Goal: Information Seeking & Learning: Find specific fact

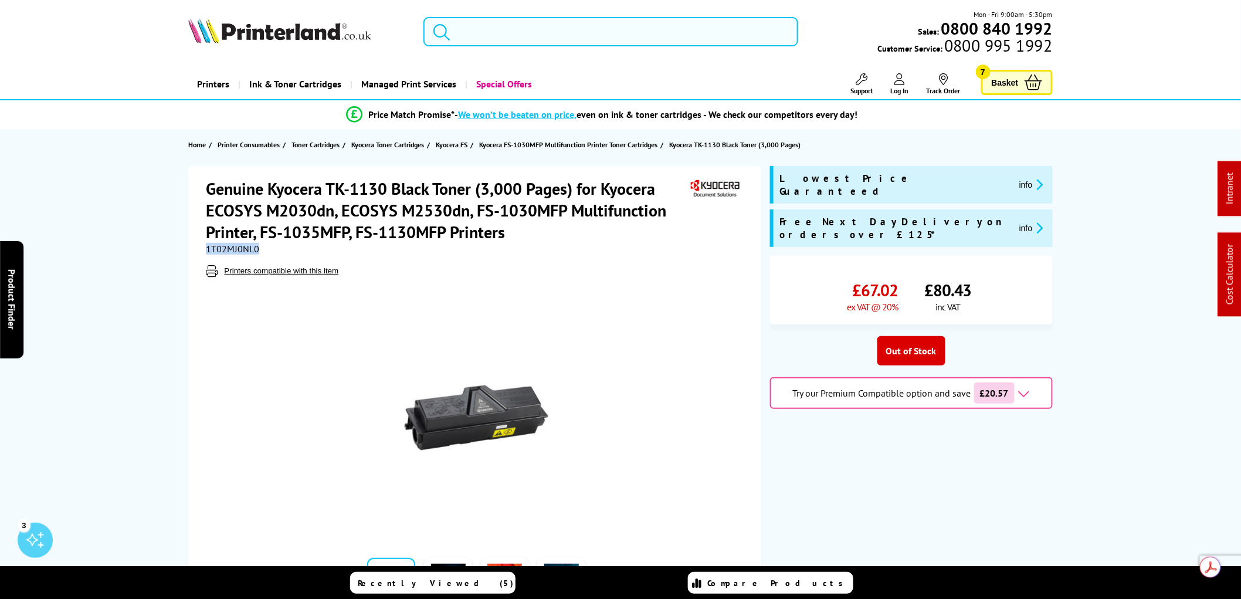
click at [303, 32] on img at bounding box center [279, 31] width 183 height 26
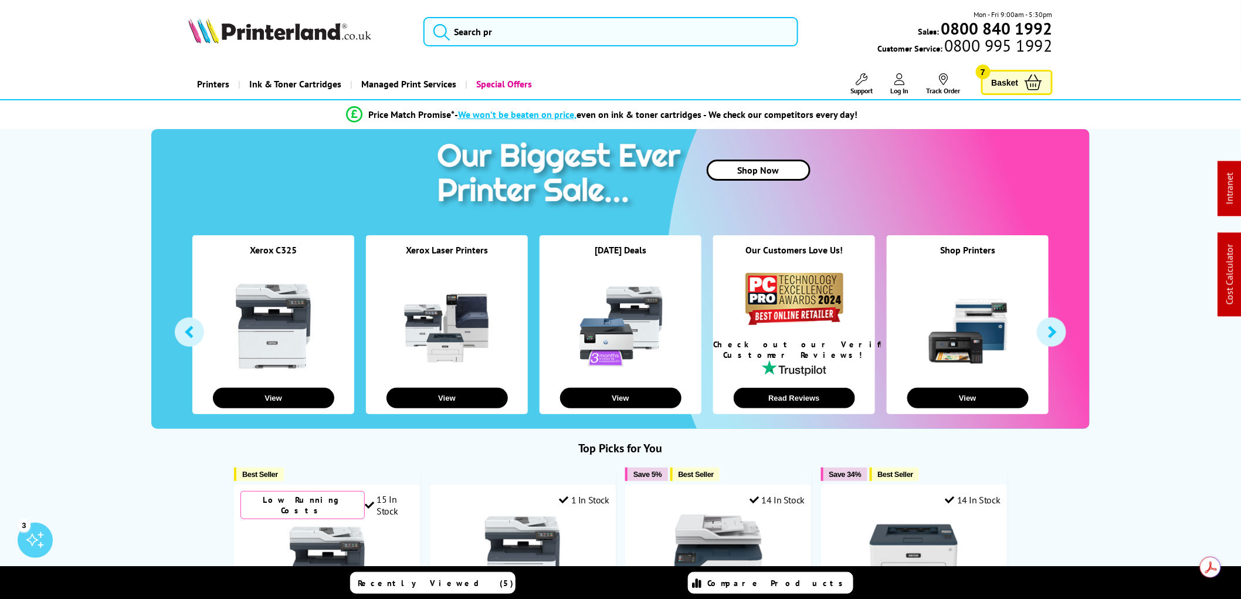
click at [283, 32] on img at bounding box center [279, 31] width 183 height 26
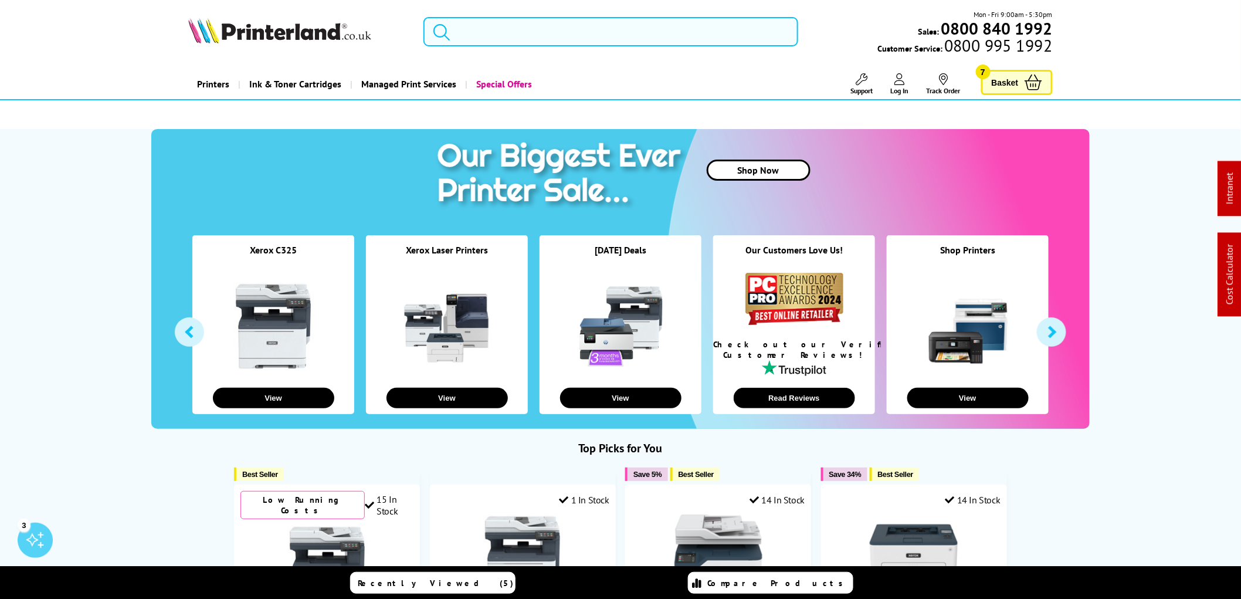
click at [470, 38] on input "search" at bounding box center [610, 31] width 375 height 29
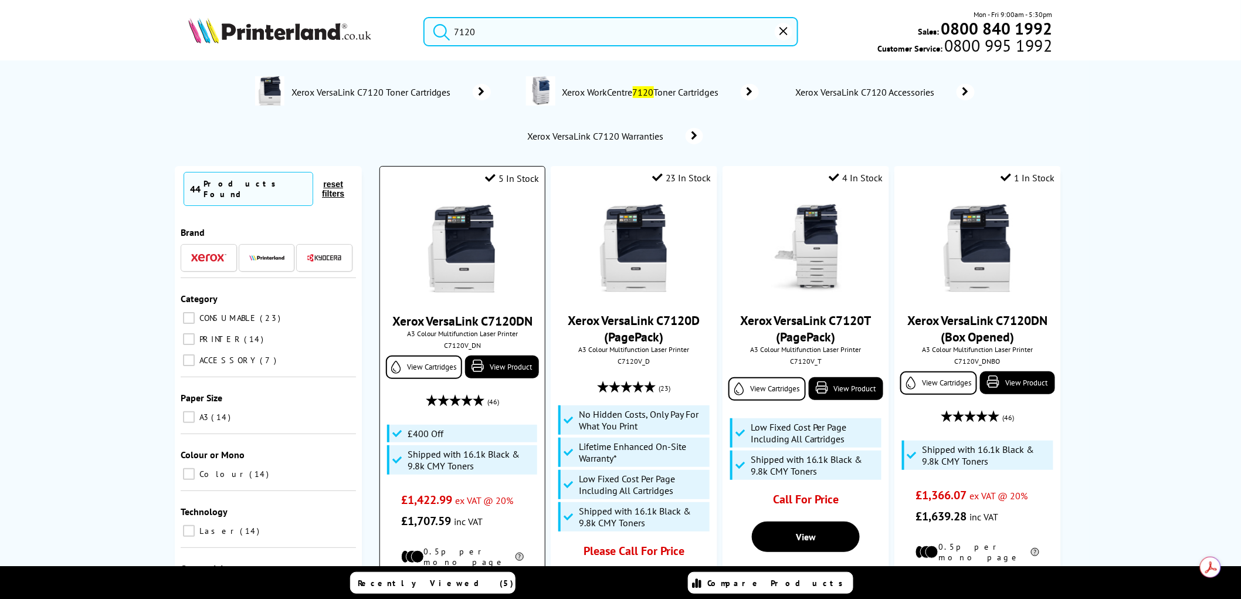
type input "7120"
click at [472, 254] on img at bounding box center [462, 249] width 88 height 88
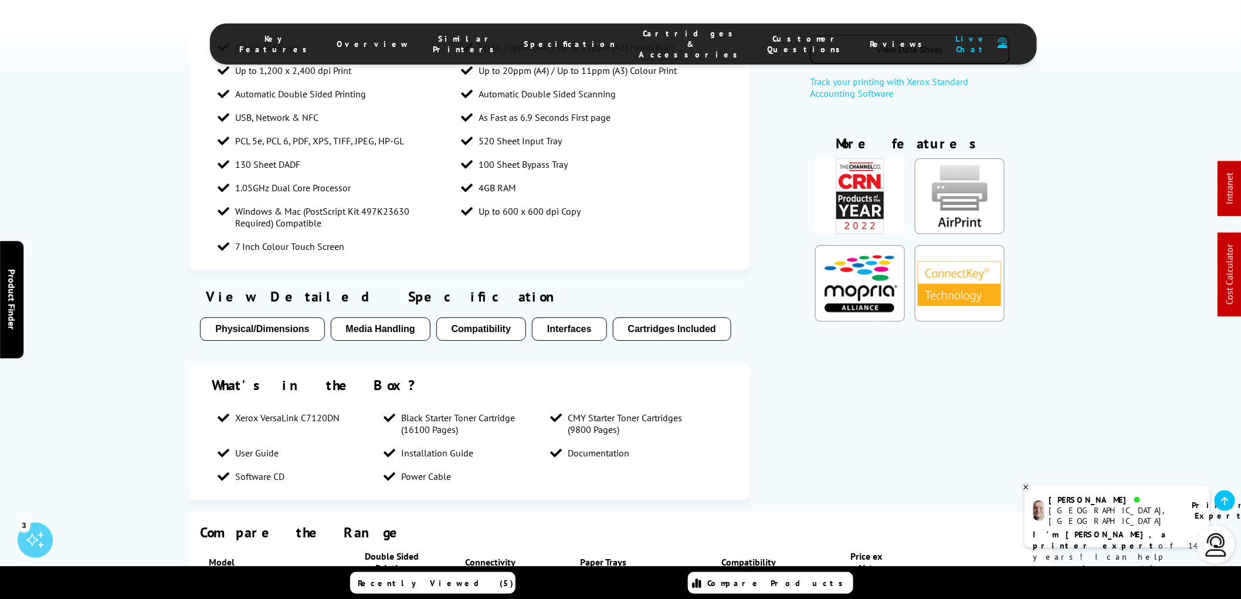
scroll to position [2020, 0]
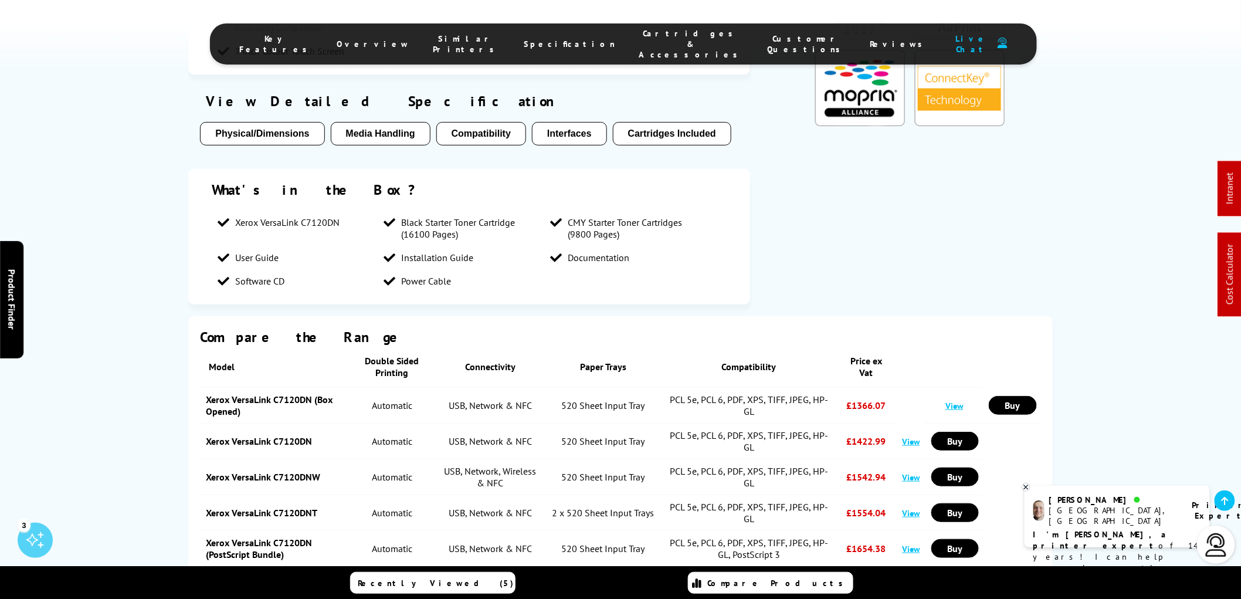
click at [639, 39] on span "Cartridges & Accessories" at bounding box center [691, 44] width 105 height 32
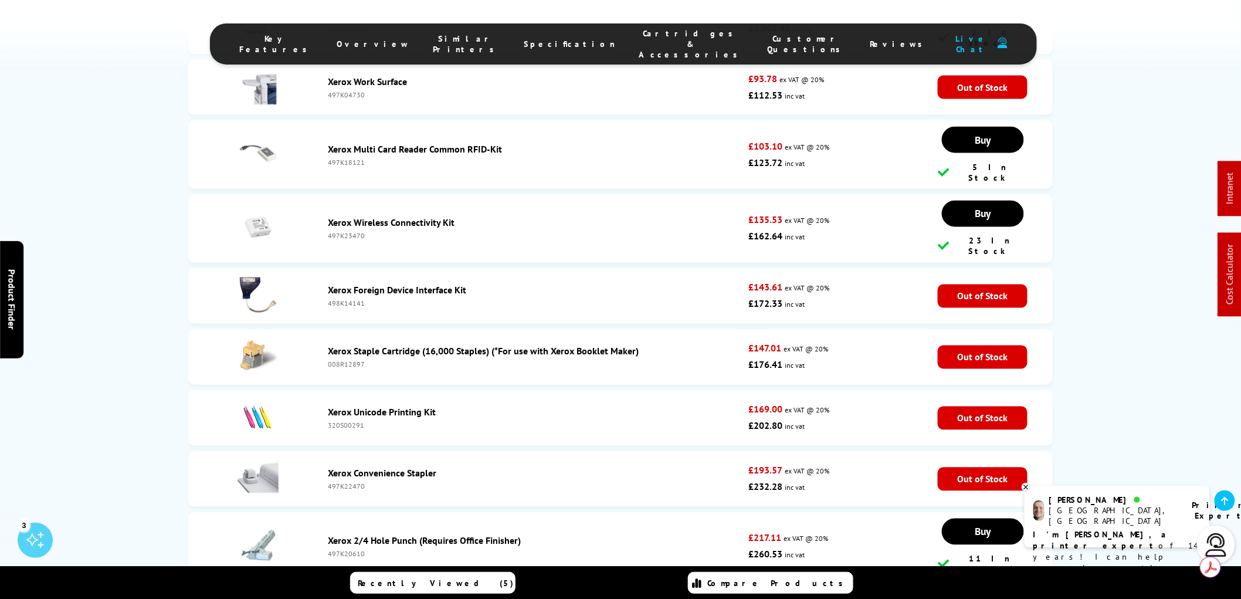
scroll to position [6368, 0]
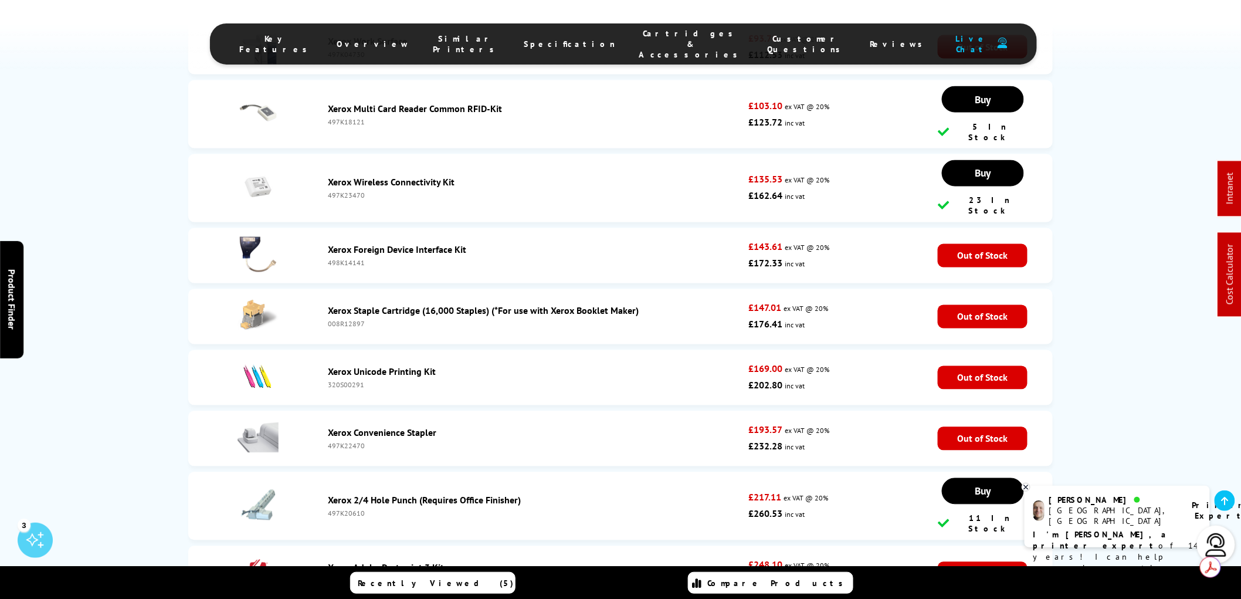
drag, startPoint x: 367, startPoint y: 413, endPoint x: 330, endPoint y: 412, distance: 37.6
click at [330, 577] on div "497K23630" at bounding box center [535, 581] width 415 height 9
copy div "497K23630"
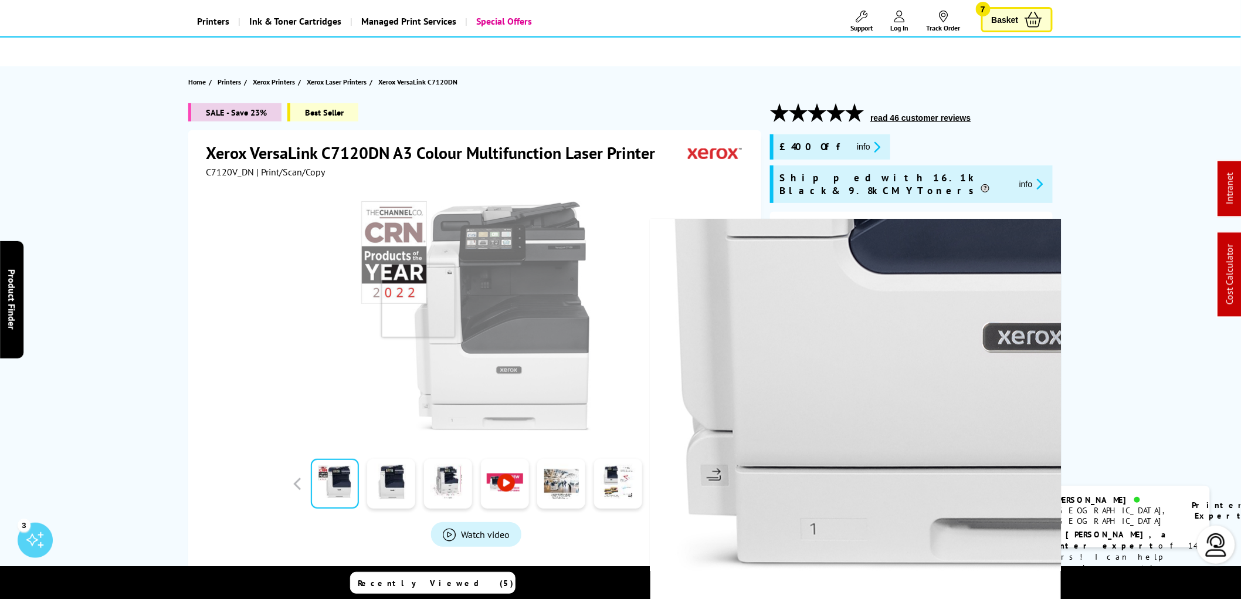
scroll to position [0, 0]
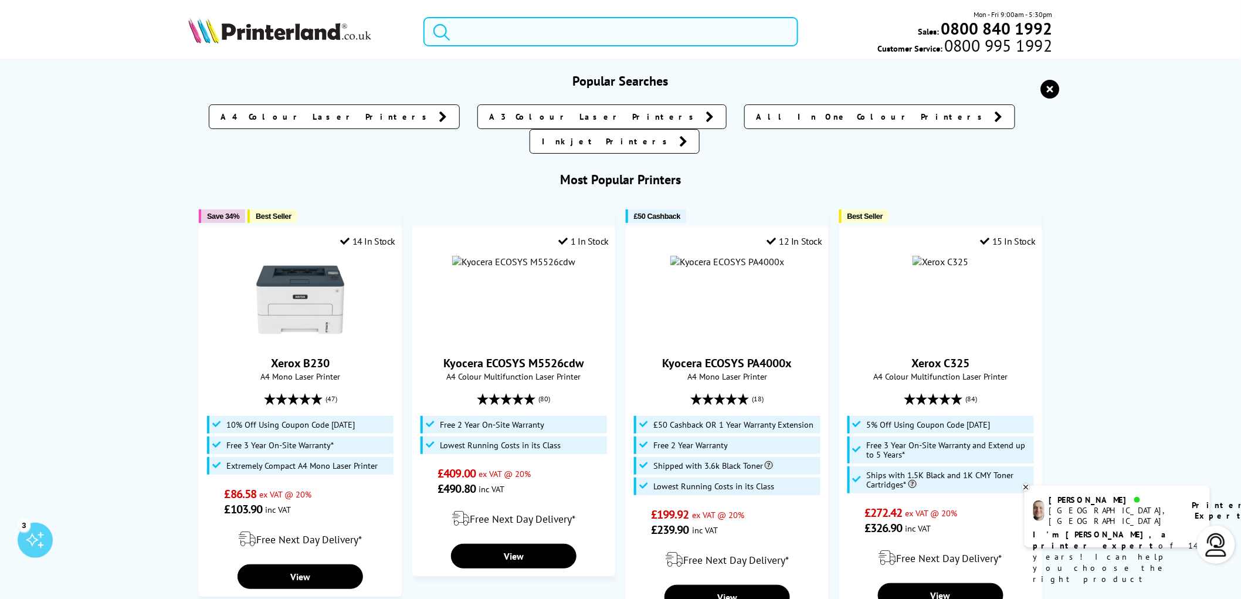
click at [493, 39] on input "search" at bounding box center [610, 31] width 375 height 29
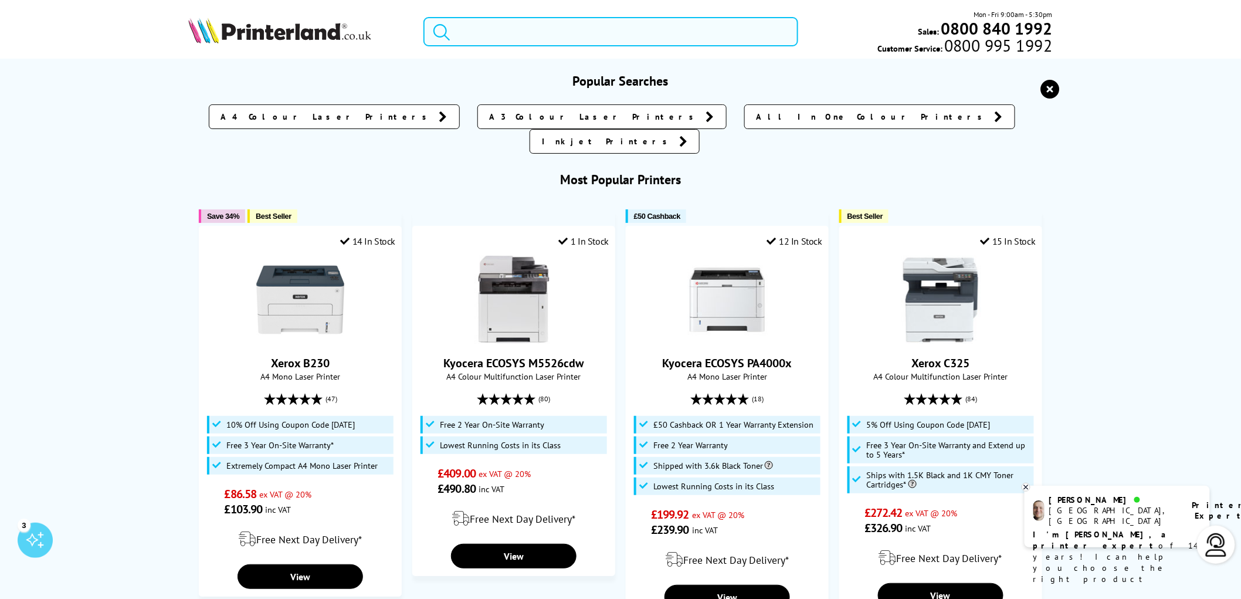
paste input "497K23630"
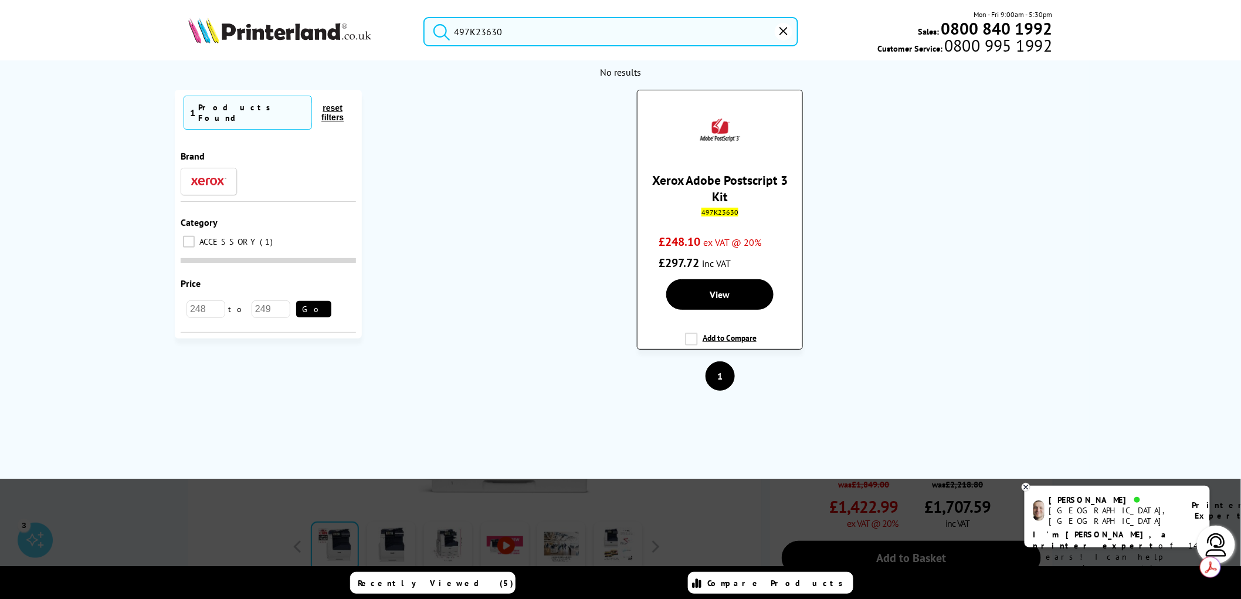
type input "497K23630"
click at [718, 131] on img at bounding box center [720, 131] width 41 height 41
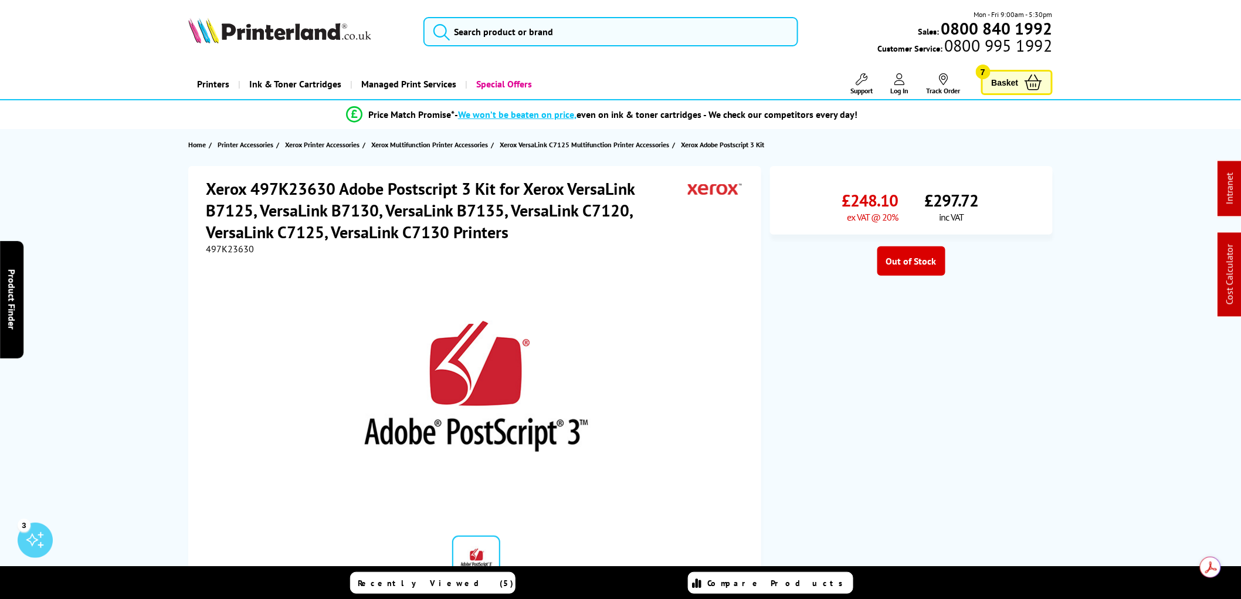
click at [447, 33] on icon "submit" at bounding box center [442, 32] width 18 height 18
click at [472, 37] on input "search" at bounding box center [610, 31] width 375 height 29
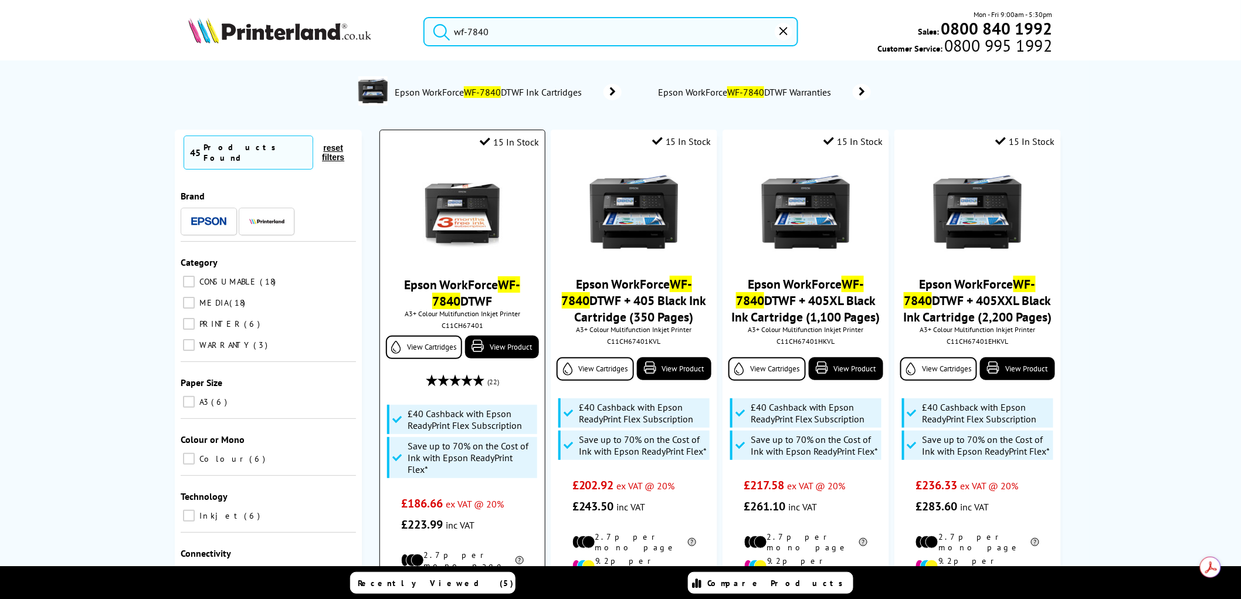
type input "wf-7840"
click at [471, 194] on img at bounding box center [462, 212] width 88 height 88
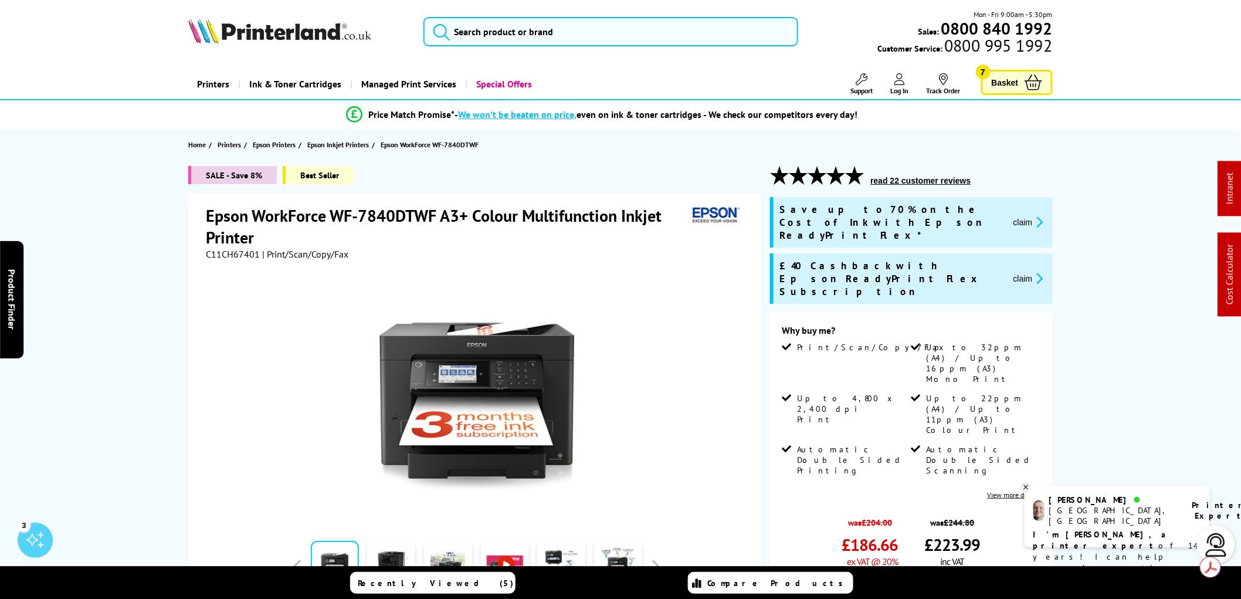
click at [1029, 272] on button "claim" at bounding box center [1028, 278] width 37 height 13
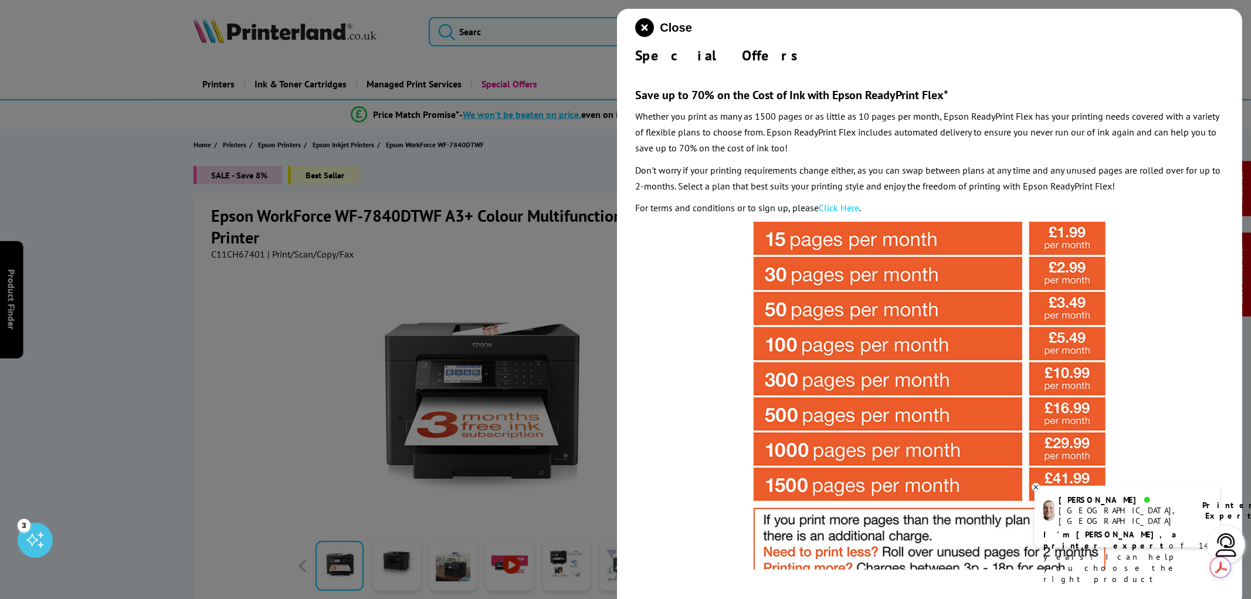
scroll to position [130, 0]
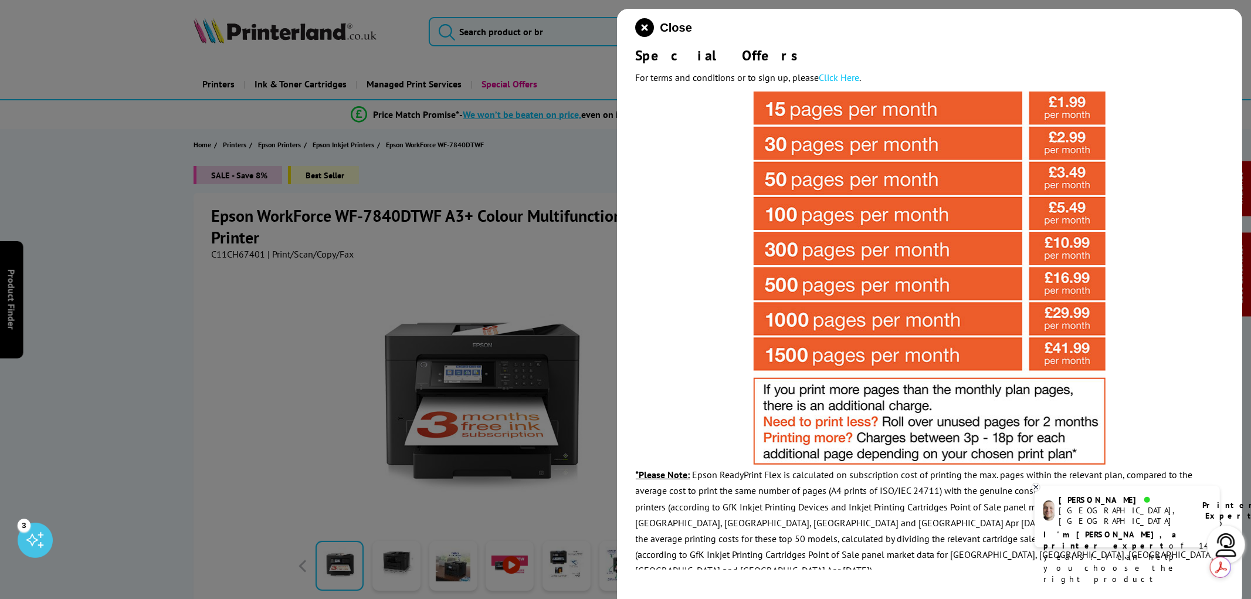
click at [1039, 487] on icon at bounding box center [1036, 487] width 8 height 9
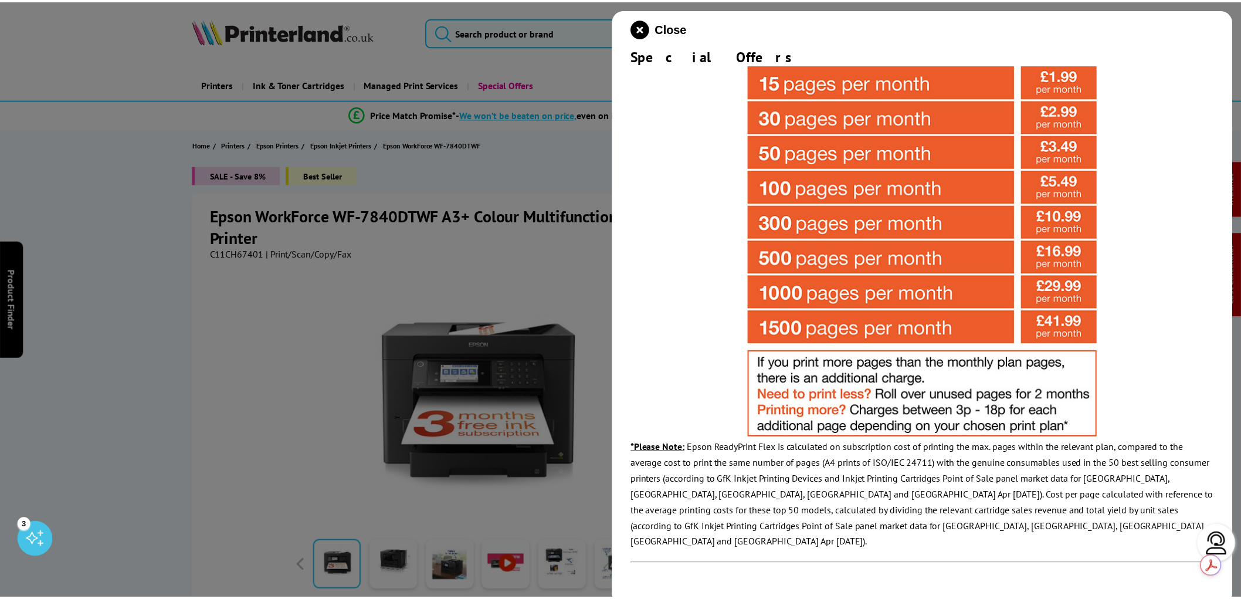
scroll to position [195, 0]
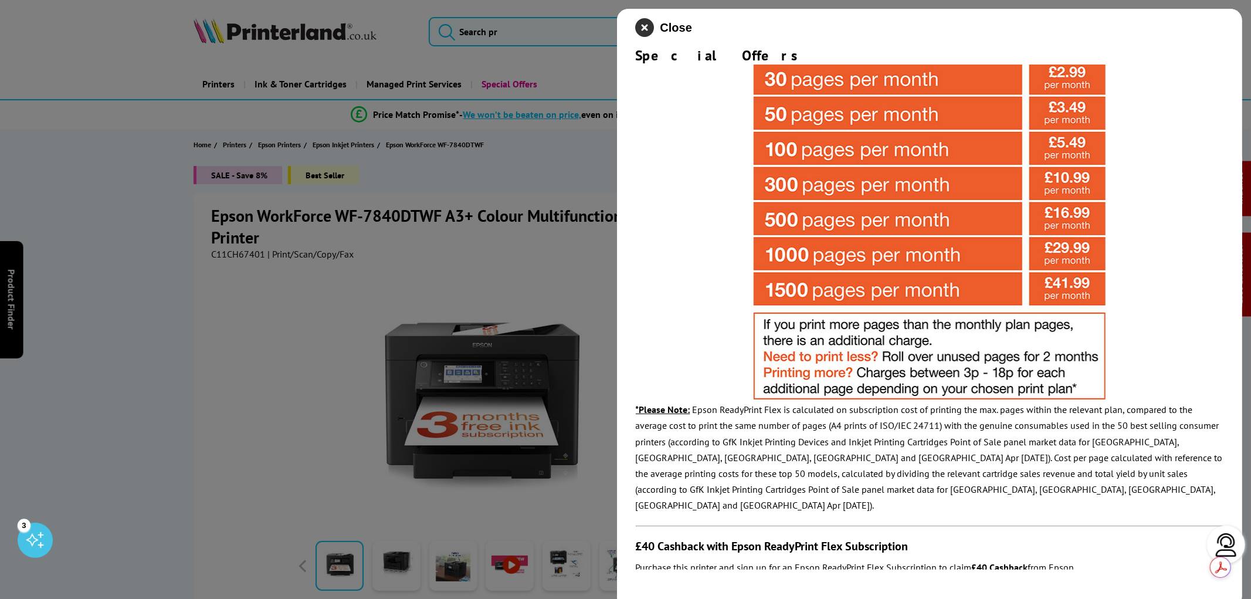
click at [646, 23] on icon "close modal" at bounding box center [645, 27] width 19 height 19
